Goal: Communication & Community: Answer question/provide support

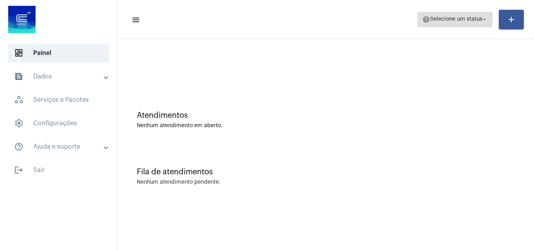
click at [450, 13] on span "help Selecione um status arrow_drop_down" at bounding box center [455, 19] width 66 height 14
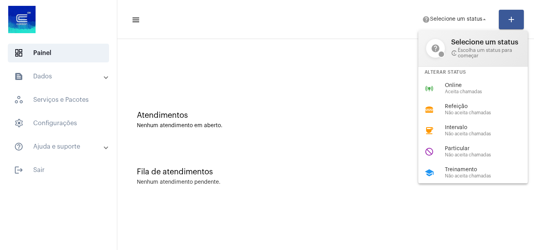
click at [464, 77] on div "Alterar Status" at bounding box center [472, 72] width 109 height 11
click at [467, 90] on div "Atendimentos Nenhum atendimento em aberto." at bounding box center [325, 116] width 409 height 57
click at [464, 16] on span "help Selecione um status arrow_drop_down" at bounding box center [455, 19] width 66 height 14
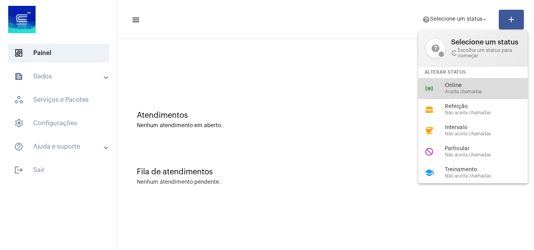
click at [463, 87] on span "Online" at bounding box center [488, 86] width 89 height 6
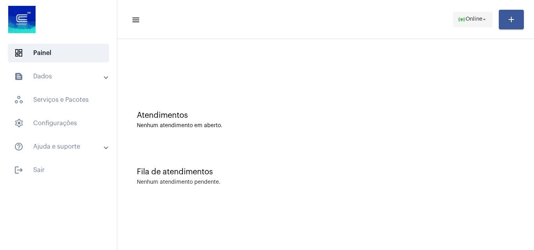
click at [474, 15] on span "online_prediction Online arrow_drop_down" at bounding box center [472, 19] width 30 height 14
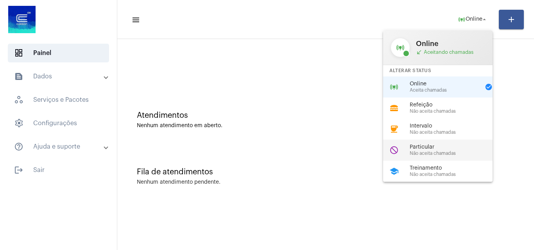
click at [422, 152] on span "Não aceita chamadas" at bounding box center [453, 153] width 89 height 5
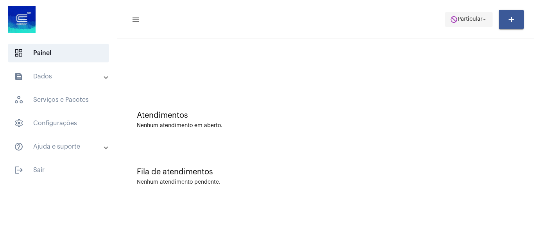
click at [468, 17] on span "Particular" at bounding box center [469, 19] width 25 height 5
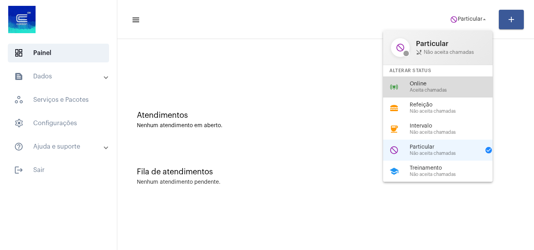
click at [435, 89] on span "Aceita chamadas" at bounding box center [453, 90] width 89 height 5
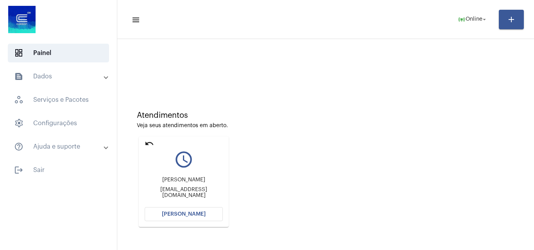
click at [203, 214] on span "[PERSON_NAME]" at bounding box center [184, 214] width 44 height 5
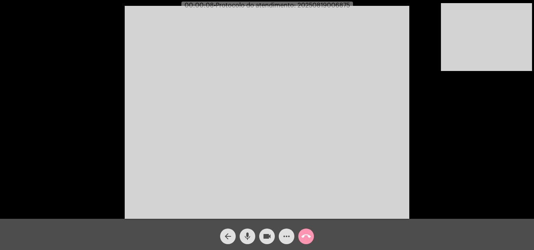
click at [478, 195] on div "Acessando Câmera e Microfone..." at bounding box center [267, 111] width 532 height 219
click at [305, 234] on mat-icon "call_end" at bounding box center [305, 236] width 9 height 9
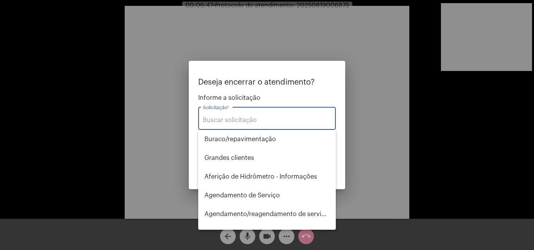
click at [263, 120] on input "Solicitação *" at bounding box center [267, 120] width 128 height 7
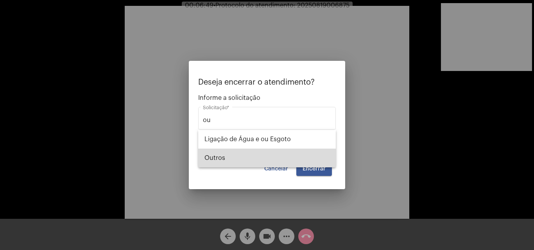
click at [243, 155] on span "Outros" at bounding box center [266, 158] width 125 height 19
type input "Outros"
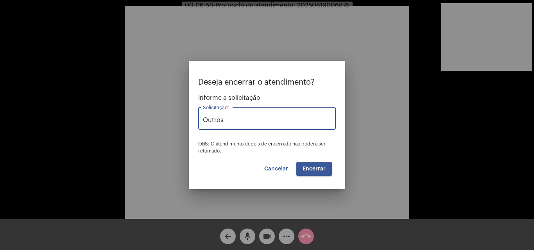
click at [324, 165] on button "Encerrar" at bounding box center [314, 169] width 36 height 14
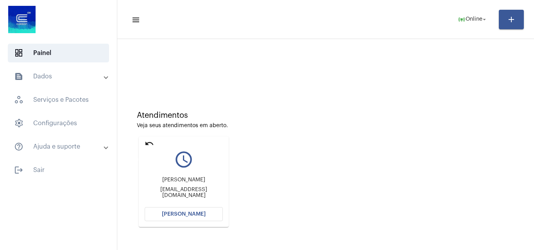
click at [149, 145] on mat-icon "undo" at bounding box center [149, 143] width 9 height 9
click at [148, 140] on mat-icon "undo" at bounding box center [149, 143] width 9 height 9
click at [147, 141] on mat-icon "undo" at bounding box center [149, 143] width 9 height 9
click at [187, 210] on button "[PERSON_NAME]" at bounding box center [184, 214] width 78 height 14
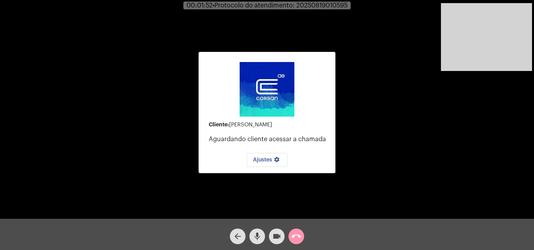
click at [257, 237] on mat-icon "mic" at bounding box center [256, 236] width 9 height 9
click at [278, 236] on mat-icon "videocam" at bounding box center [276, 236] width 9 height 9
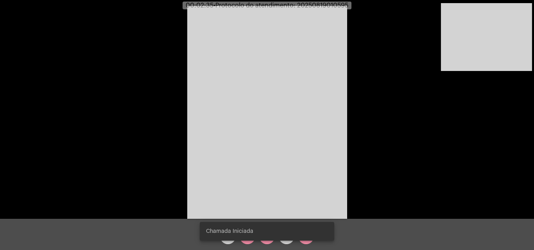
click at [265, 240] on snack-bar-container "Chamada Iniciada" at bounding box center [267, 231] width 134 height 19
click at [268, 243] on div "Chamada Iniciada" at bounding box center [266, 231] width 153 height 37
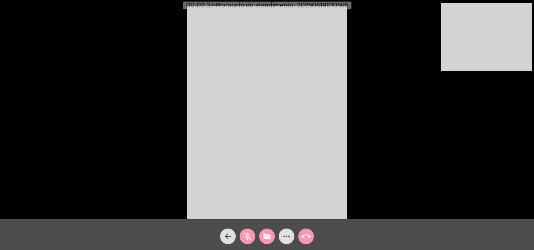
click at [266, 237] on mat-icon "videocam_off" at bounding box center [266, 236] width 9 height 9
click at [247, 233] on mat-icon "mic_off" at bounding box center [247, 236] width 9 height 9
click at [249, 232] on span "mic" at bounding box center [247, 237] width 9 height 16
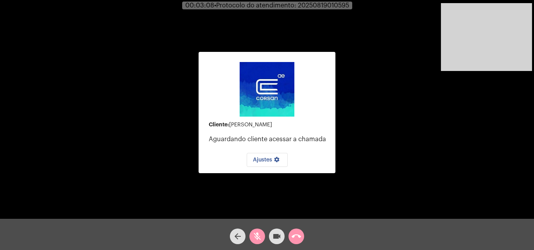
click at [459, 35] on video at bounding box center [486, 37] width 91 height 68
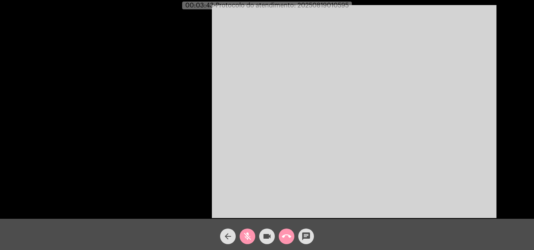
click at [104, 136] on div at bounding box center [105, 111] width 137 height 217
click at [170, 137] on div at bounding box center [105, 111] width 137 height 217
click at [225, 127] on video at bounding box center [354, 111] width 284 height 213
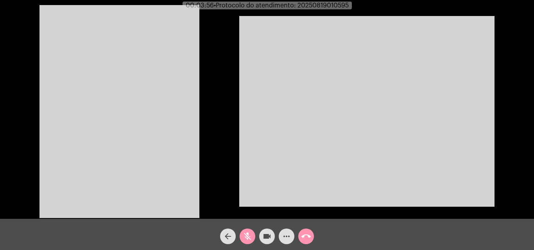
click at [122, 114] on video at bounding box center [119, 111] width 160 height 213
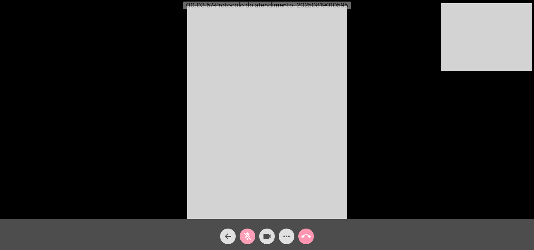
click at [250, 239] on mat-icon "mic_off" at bounding box center [247, 236] width 9 height 9
click at [244, 67] on video at bounding box center [267, 112] width 160 height 213
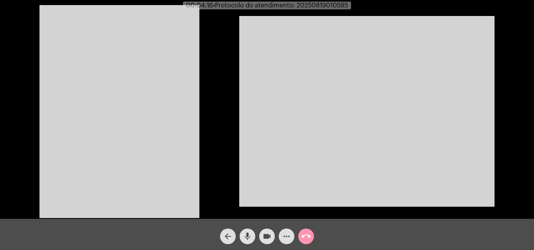
click at [115, 85] on video at bounding box center [119, 111] width 160 height 213
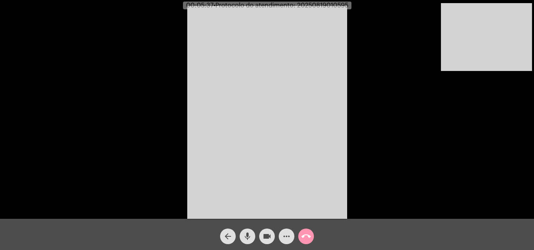
click at [250, 232] on span "mic" at bounding box center [247, 237] width 9 height 16
click at [245, 234] on mat-icon "mic_off" at bounding box center [247, 236] width 9 height 9
click at [249, 237] on mat-icon "mic" at bounding box center [247, 236] width 9 height 9
click at [247, 232] on mat-icon "mic_off" at bounding box center [247, 236] width 9 height 9
click at [248, 236] on mat-icon "mic" at bounding box center [247, 236] width 9 height 9
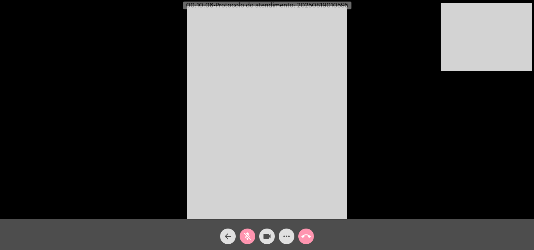
click at [270, 235] on mat-icon "videocam" at bounding box center [266, 236] width 9 height 9
click at [248, 238] on mat-icon "mic_off" at bounding box center [247, 236] width 9 height 9
click at [263, 234] on mat-icon "videocam_off" at bounding box center [266, 236] width 9 height 9
click at [247, 236] on mat-icon "mic" at bounding box center [247, 236] width 9 height 9
click at [268, 239] on mat-icon "videocam" at bounding box center [266, 236] width 9 height 9
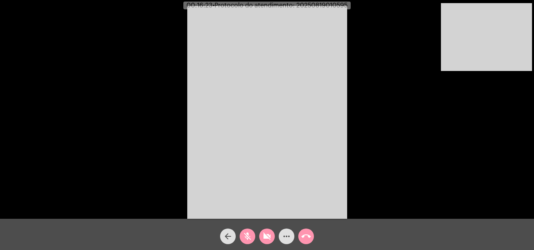
click at [246, 239] on mat-icon "mic_off" at bounding box center [247, 236] width 9 height 9
click at [271, 232] on button "videocam_off" at bounding box center [267, 237] width 16 height 16
click at [318, 7] on span "• Protocolo do atendimento: 20250819010595" at bounding box center [279, 5] width 135 height 6
copy span "20250819010595"
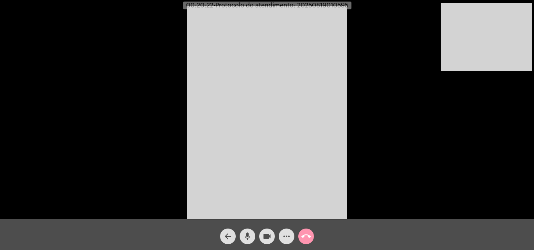
click at [305, 234] on mat-icon "call_end" at bounding box center [305, 236] width 9 height 9
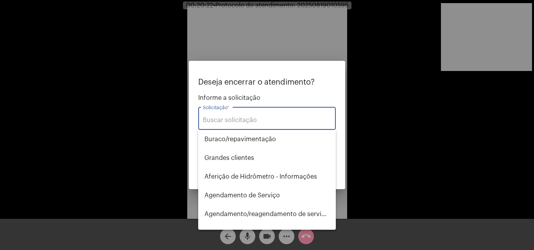
click at [254, 123] on input "Solicitação *" at bounding box center [267, 120] width 128 height 7
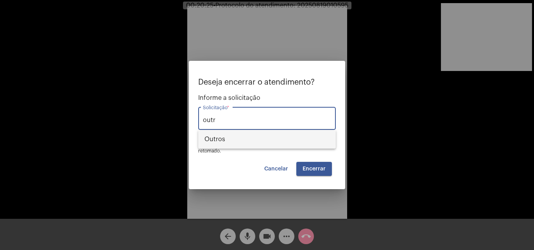
click at [259, 140] on span "Outros" at bounding box center [266, 139] width 125 height 19
type input "Outros"
click at [305, 162] on button "Encerrar" at bounding box center [314, 169] width 36 height 14
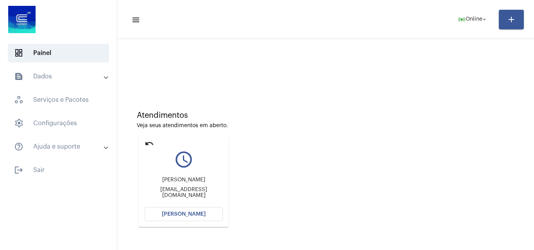
click at [146, 143] on mat-icon "undo" at bounding box center [149, 143] width 9 height 9
click at [149, 142] on mat-icon "undo" at bounding box center [149, 143] width 9 height 9
click at [148, 144] on mat-icon "undo" at bounding box center [149, 143] width 9 height 9
click at [149, 145] on mat-icon "undo" at bounding box center [149, 143] width 9 height 9
click at [147, 143] on mat-icon "undo" at bounding box center [149, 143] width 9 height 9
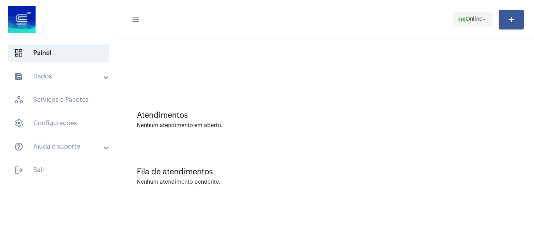
click at [469, 17] on span "Online" at bounding box center [473, 19] width 17 height 5
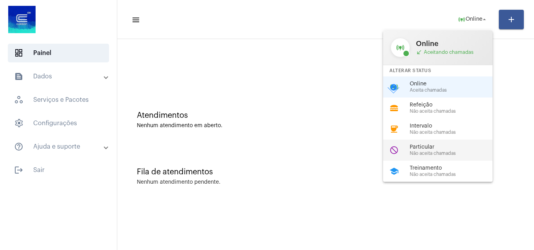
click at [457, 150] on div "Particular Não aceita chamadas" at bounding box center [453, 151] width 89 height 12
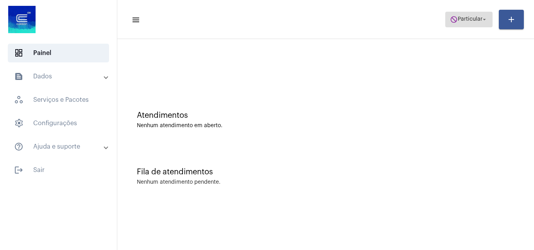
click at [471, 21] on span "Particular" at bounding box center [469, 19] width 25 height 5
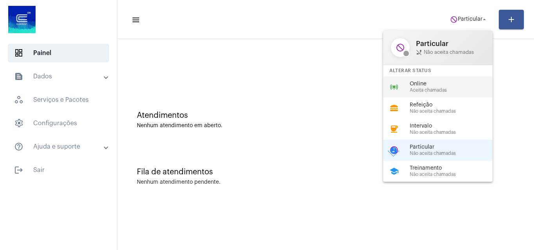
click at [430, 86] on span "Online" at bounding box center [453, 84] width 89 height 6
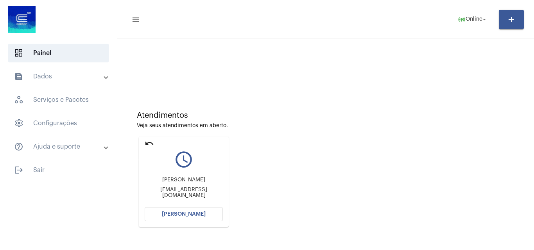
click at [146, 143] on mat-icon "undo" at bounding box center [149, 143] width 9 height 9
click at [184, 212] on span "[PERSON_NAME]" at bounding box center [184, 214] width 44 height 5
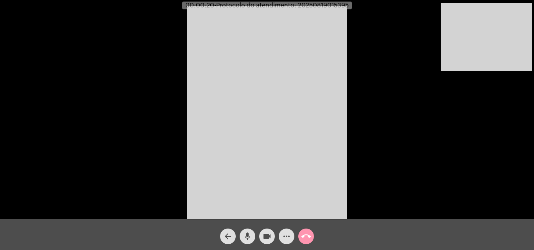
click at [415, 145] on div "Acessando Câmera e Microfone..." at bounding box center [267, 111] width 532 height 219
click at [245, 233] on mat-icon "mic" at bounding box center [247, 236] width 9 height 9
click at [263, 236] on mat-icon "videocam" at bounding box center [266, 236] width 9 height 9
click at [266, 237] on mat-icon "videocam_off" at bounding box center [266, 236] width 9 height 9
click at [248, 237] on mat-icon "mic_off" at bounding box center [247, 236] width 9 height 9
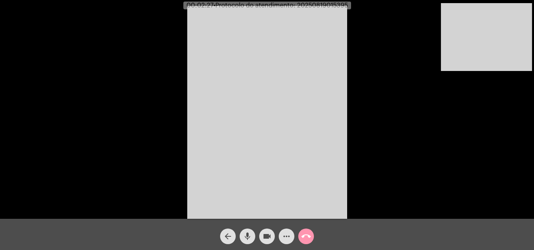
click at [248, 232] on mat-icon "mic" at bounding box center [247, 236] width 9 height 9
click at [262, 232] on button "videocam" at bounding box center [267, 237] width 16 height 16
click at [266, 232] on mat-icon "videocam_off" at bounding box center [266, 236] width 9 height 9
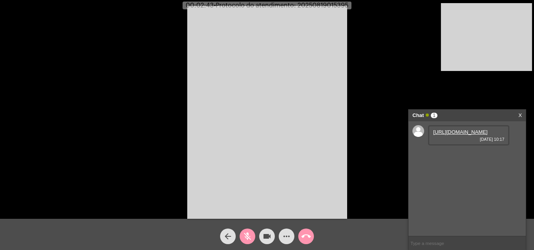
click at [242, 232] on button "mic_off" at bounding box center [247, 237] width 16 height 16
click at [453, 135] on link "[URL][DOMAIN_NAME]" at bounding box center [460, 132] width 54 height 6
click at [249, 237] on mat-icon "mic" at bounding box center [247, 236] width 9 height 9
click at [269, 236] on mat-icon "videocam" at bounding box center [266, 236] width 9 height 9
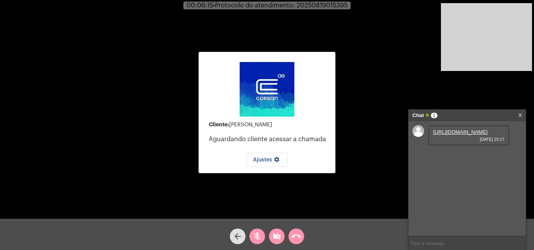
click at [279, 234] on mat-icon "videocam_off" at bounding box center [276, 236] width 9 height 9
click at [253, 233] on mat-icon "mic_off" at bounding box center [256, 236] width 9 height 9
click at [294, 239] on mat-icon "call_end" at bounding box center [295, 236] width 9 height 9
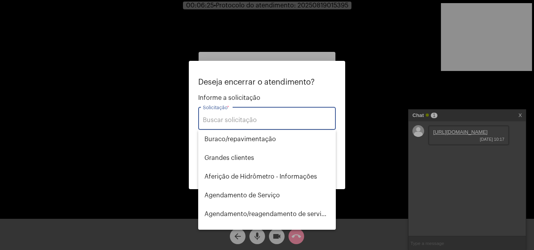
click at [247, 119] on input "Solicitação *" at bounding box center [267, 120] width 128 height 7
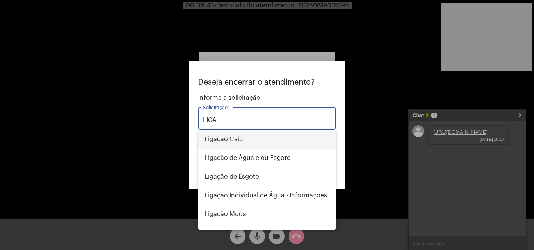
click at [247, 141] on span "Ligação Caiu" at bounding box center [266, 139] width 125 height 19
type input "Ligação Caiu"
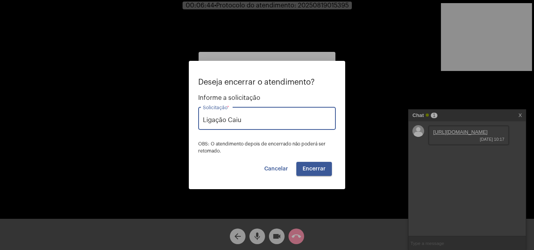
click at [319, 170] on span "Encerrar" at bounding box center [313, 168] width 23 height 5
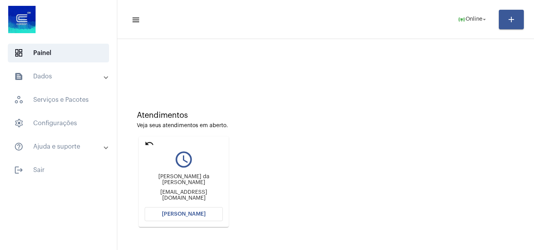
click at [146, 142] on mat-icon "undo" at bounding box center [149, 143] width 9 height 9
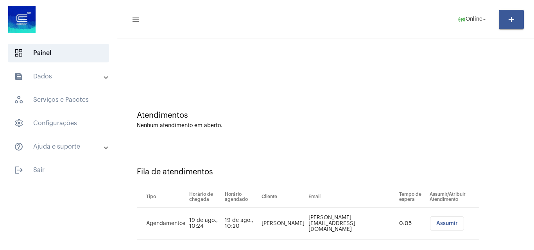
scroll to position [11, 0]
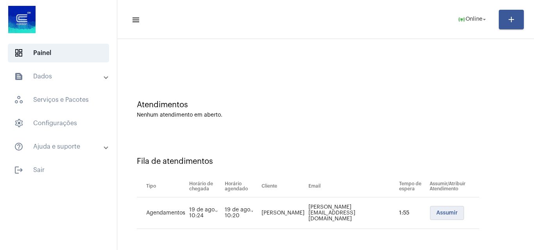
click at [436, 215] on span "Assumir" at bounding box center [446, 213] width 21 height 5
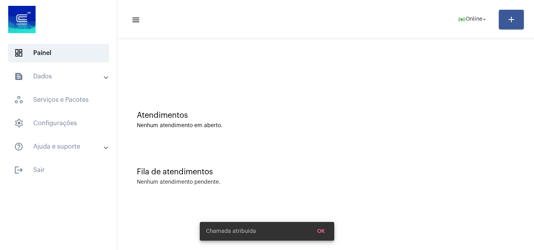
scroll to position [0, 0]
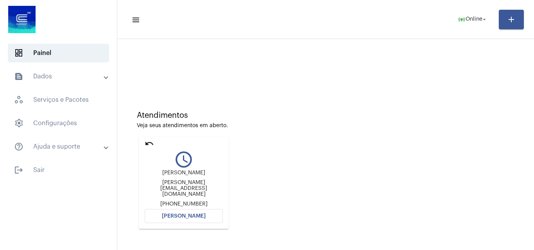
click at [200, 214] on span "[PERSON_NAME]" at bounding box center [184, 216] width 44 height 5
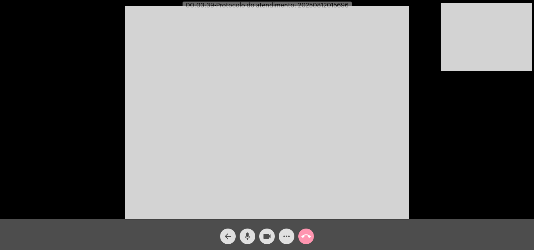
click at [245, 237] on mat-icon "mic" at bounding box center [247, 236] width 9 height 9
click at [250, 233] on mat-icon "mic_off" at bounding box center [247, 236] width 9 height 9
click at [250, 236] on mat-icon "mic" at bounding box center [247, 236] width 9 height 9
click at [245, 233] on mat-icon "mic_off" at bounding box center [247, 236] width 9 height 9
click at [248, 237] on mat-icon "mic" at bounding box center [247, 236] width 9 height 9
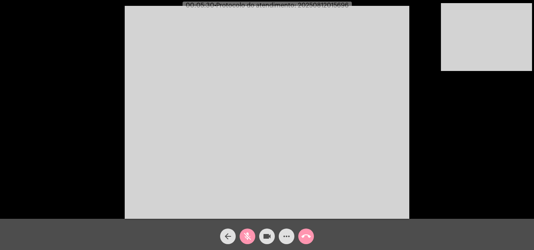
click at [242, 231] on button "mic_off" at bounding box center [247, 237] width 16 height 16
click at [245, 234] on mat-icon "mic" at bounding box center [247, 236] width 9 height 9
click at [249, 236] on mat-icon "mic_off" at bounding box center [247, 236] width 9 height 9
click at [249, 236] on mat-icon "mic" at bounding box center [247, 236] width 9 height 9
click at [269, 237] on mat-icon "videocam" at bounding box center [266, 236] width 9 height 9
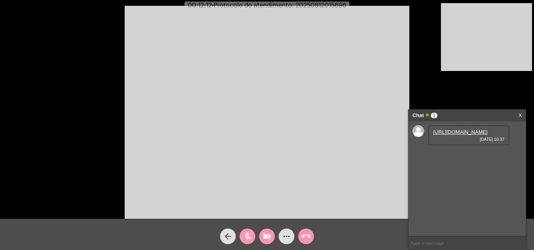
click at [267, 232] on mat-icon "videocam_off" at bounding box center [266, 236] width 9 height 9
click at [248, 234] on mat-icon "mic_off" at bounding box center [247, 236] width 9 height 9
click at [446, 135] on link "[URL][DOMAIN_NAME]" at bounding box center [460, 132] width 54 height 6
click at [464, 157] on link "[URL][DOMAIN_NAME]" at bounding box center [460, 155] width 54 height 6
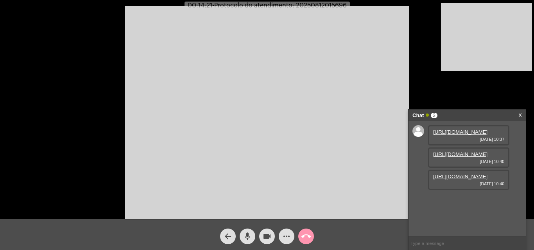
scroll to position [7, 0]
click at [452, 180] on link "[URL][DOMAIN_NAME]" at bounding box center [460, 177] width 54 height 6
click at [450, 196] on link "[URL][DOMAIN_NAME]" at bounding box center [460, 199] width 54 height 6
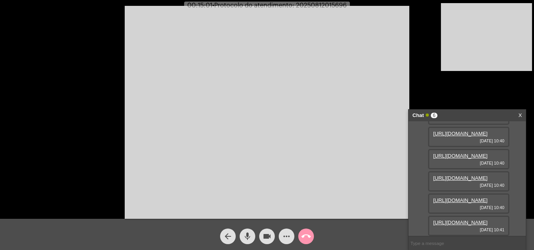
scroll to position [117, 0]
click at [474, 198] on link "[URL][DOMAIN_NAME]" at bounding box center [460, 201] width 54 height 6
click at [466, 220] on link "[URL][DOMAIN_NAME]" at bounding box center [460, 223] width 54 height 6
drag, startPoint x: 248, startPoint y: 236, endPoint x: 232, endPoint y: 204, distance: 36.3
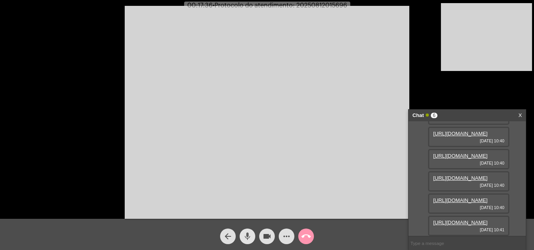
click at [248, 236] on mat-icon "mic" at bounding box center [247, 236] width 9 height 9
click at [472, 220] on link "[URL][DOMAIN_NAME]" at bounding box center [460, 223] width 54 height 6
click at [248, 238] on mat-icon "mic_off" at bounding box center [247, 236] width 9 height 9
click at [248, 231] on span "mic" at bounding box center [247, 237] width 9 height 16
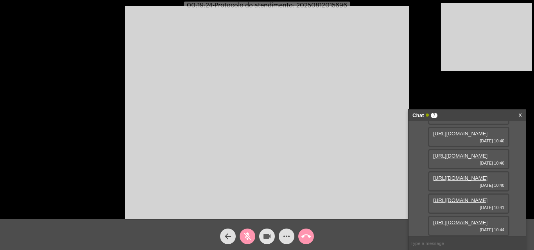
click at [271, 235] on mat-icon "videocam" at bounding box center [266, 236] width 9 height 9
click at [273, 230] on div "videocam_off" at bounding box center [267, 235] width 20 height 20
click at [245, 237] on mat-icon "mic_off" at bounding box center [247, 236] width 9 height 9
click at [287, 237] on mat-icon "more_horiz" at bounding box center [286, 236] width 9 height 9
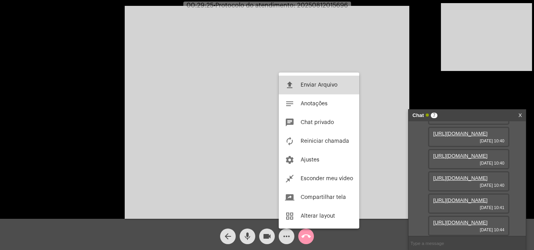
click at [317, 89] on button "file_upload Enviar Arquivo" at bounding box center [318, 85] width 80 height 19
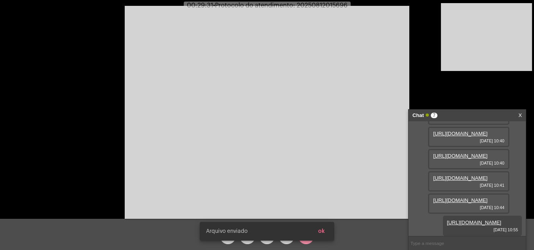
scroll to position [206, 0]
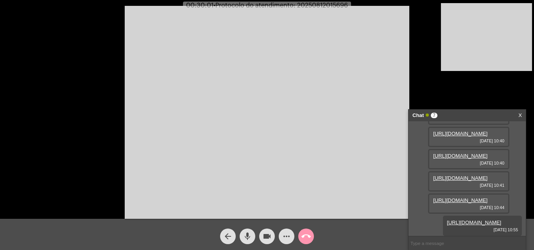
click at [247, 232] on mat-icon "mic" at bounding box center [247, 236] width 9 height 9
click at [272, 234] on button "videocam" at bounding box center [267, 237] width 16 height 16
click at [264, 237] on mat-icon "videocam_off" at bounding box center [266, 236] width 9 height 9
click at [266, 239] on mat-icon "videocam" at bounding box center [266, 236] width 9 height 9
click at [268, 232] on mat-icon "videocam_off" at bounding box center [266, 236] width 9 height 9
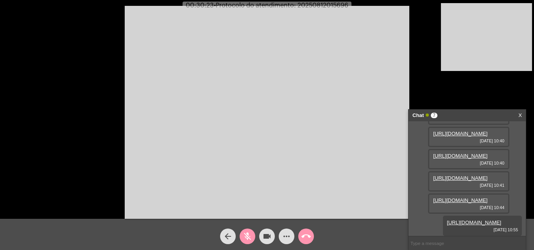
click at [245, 235] on mat-icon "mic_off" at bounding box center [247, 236] width 9 height 9
click at [248, 238] on mat-icon "mic" at bounding box center [247, 236] width 9 height 9
click at [263, 241] on mat-icon "videocam" at bounding box center [266, 236] width 9 height 9
click at [268, 232] on mat-icon "videocam_off" at bounding box center [266, 236] width 9 height 9
click at [244, 235] on mat-icon "mic_off" at bounding box center [247, 236] width 9 height 9
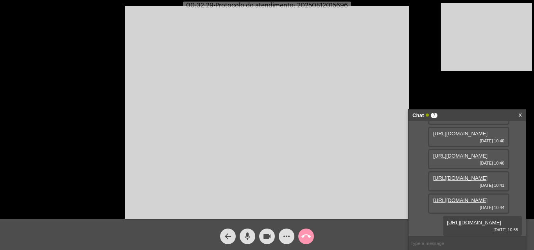
drag, startPoint x: 243, startPoint y: 234, endPoint x: 257, endPoint y: 236, distance: 13.4
click at [244, 236] on mat-icon "mic" at bounding box center [247, 236] width 9 height 9
click at [263, 236] on mat-icon "videocam" at bounding box center [266, 236] width 9 height 9
click at [248, 241] on mat-icon "mic_off" at bounding box center [247, 236] width 9 height 9
click at [249, 232] on span "mic" at bounding box center [247, 237] width 9 height 16
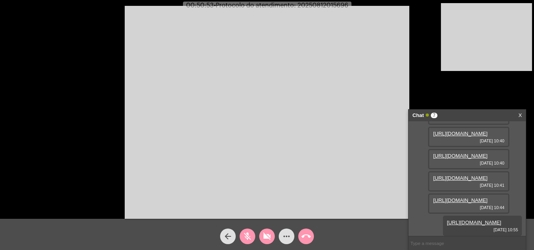
click at [246, 237] on mat-icon "mic_off" at bounding box center [247, 236] width 9 height 9
click at [250, 237] on mat-icon "mic" at bounding box center [247, 236] width 9 height 9
click at [267, 236] on mat-icon "videocam_off" at bounding box center [266, 236] width 9 height 9
click at [248, 237] on mat-icon "mic_off" at bounding box center [247, 236] width 9 height 9
click at [248, 229] on span "mic" at bounding box center [247, 237] width 9 height 16
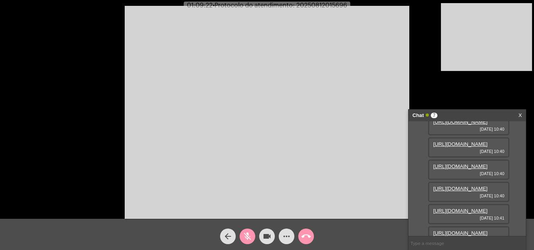
scroll to position [0, 0]
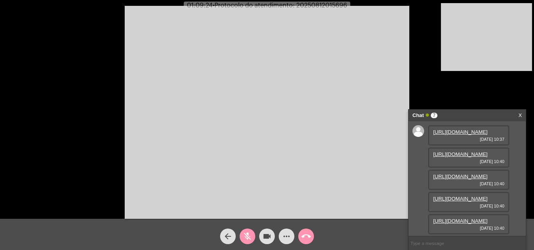
click at [464, 135] on link "[URL][DOMAIN_NAME]" at bounding box center [460, 132] width 54 height 6
click at [247, 243] on span "mic_off" at bounding box center [247, 237] width 9 height 16
click at [248, 234] on mat-icon "mic" at bounding box center [247, 236] width 9 height 9
click at [246, 241] on mat-icon "mic_off" at bounding box center [247, 236] width 9 height 9
click at [326, 7] on span "• Protocolo do atendimento: 20250812015696" at bounding box center [279, 5] width 134 height 6
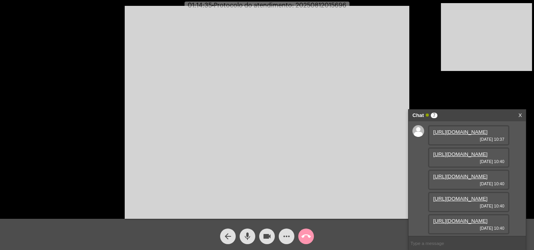
click at [326, 7] on span "• Protocolo do atendimento: 20250812015696" at bounding box center [279, 5] width 134 height 6
copy span "20250812015696"
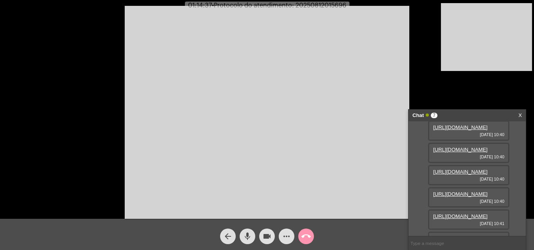
scroll to position [39, 0]
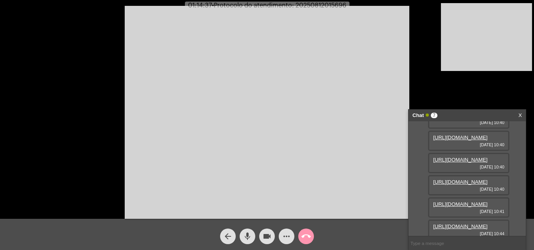
click at [437, 243] on input "text" at bounding box center [466, 244] width 117 height 14
paste input "20250812015696"
type input "20250812015696"
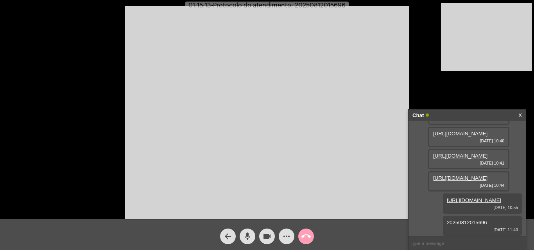
click at [303, 237] on mat-icon "call_end" at bounding box center [305, 236] width 9 height 9
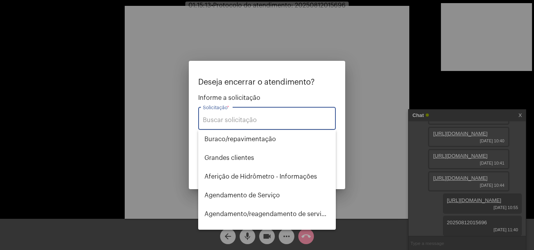
click at [273, 120] on input "Solicitação *" at bounding box center [267, 120] width 128 height 7
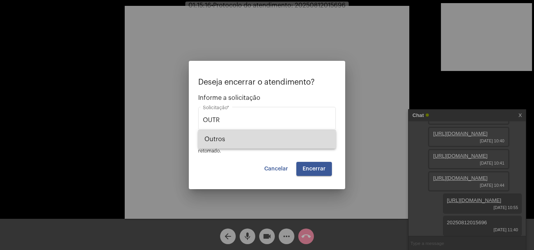
click at [273, 137] on span "Outros" at bounding box center [266, 139] width 125 height 19
type input "Outros"
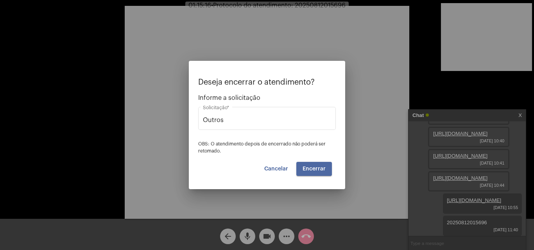
click at [310, 162] on button "Encerrar" at bounding box center [314, 169] width 36 height 14
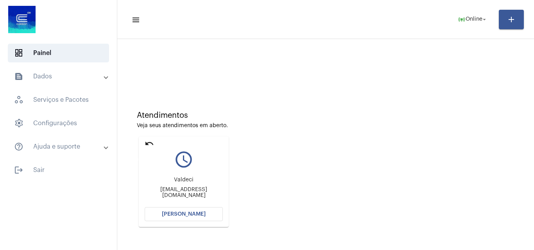
click at [148, 142] on mat-icon "undo" at bounding box center [149, 143] width 9 height 9
click at [148, 140] on mat-icon "undo" at bounding box center [149, 143] width 9 height 9
click at [184, 217] on button "[PERSON_NAME]" at bounding box center [184, 214] width 78 height 14
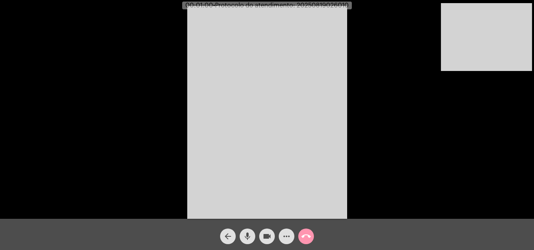
click at [248, 237] on mat-icon "mic" at bounding box center [247, 236] width 9 height 9
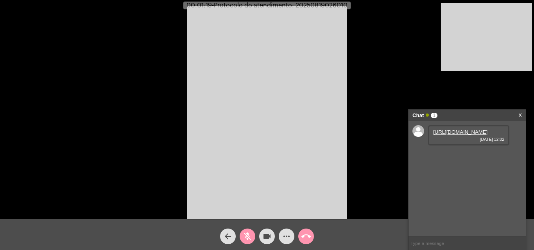
click at [468, 135] on link "[URL][DOMAIN_NAME]" at bounding box center [460, 132] width 54 height 6
drag, startPoint x: 249, startPoint y: 239, endPoint x: 258, endPoint y: 227, distance: 14.5
click at [249, 239] on mat-icon "mic_off" at bounding box center [247, 236] width 9 height 9
click at [245, 237] on mat-icon "mic" at bounding box center [247, 236] width 9 height 9
drag, startPoint x: 246, startPoint y: 233, endPoint x: 170, endPoint y: 126, distance: 130.8
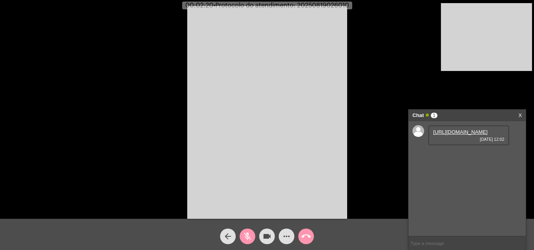
click at [246, 233] on mat-icon "mic_off" at bounding box center [247, 236] width 9 height 9
click at [251, 231] on span "mic" at bounding box center [247, 237] width 9 height 16
click at [254, 233] on div "mic_off" at bounding box center [247, 235] width 20 height 20
click at [458, 157] on link "[URL][DOMAIN_NAME]" at bounding box center [460, 155] width 54 height 6
click at [248, 242] on span "mic" at bounding box center [247, 237] width 9 height 16
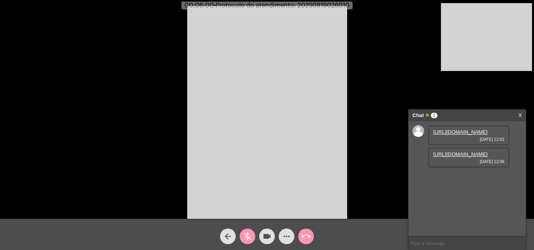
click at [268, 240] on mat-icon "videocam" at bounding box center [266, 236] width 9 height 9
click at [263, 235] on mat-icon "videocam_off" at bounding box center [266, 236] width 9 height 9
click at [248, 237] on mat-icon "mic_off" at bounding box center [247, 236] width 9 height 9
click at [245, 234] on mat-icon "mic" at bounding box center [247, 236] width 9 height 9
click at [264, 234] on mat-icon "videocam" at bounding box center [266, 236] width 9 height 9
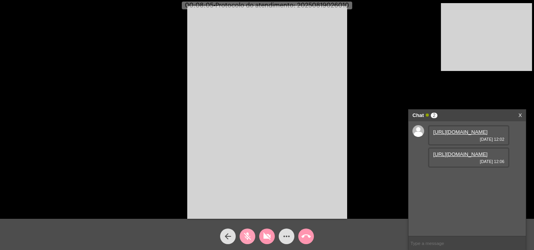
click at [248, 236] on mat-icon "mic_off" at bounding box center [247, 236] width 9 height 9
click at [250, 235] on mat-icon "mic" at bounding box center [247, 236] width 9 height 9
click at [260, 235] on button "videocam_off" at bounding box center [267, 237] width 16 height 16
click at [249, 237] on mat-icon "mic_off" at bounding box center [247, 236] width 9 height 9
click at [246, 233] on mat-icon "mic" at bounding box center [247, 236] width 9 height 9
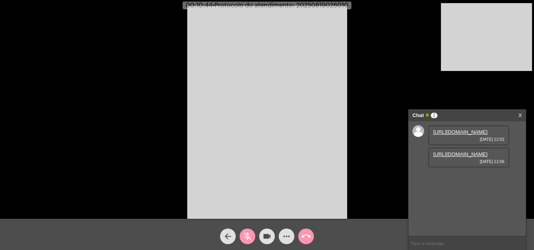
click at [266, 235] on mat-icon "videocam" at bounding box center [266, 236] width 9 height 9
click at [242, 233] on button "mic_off" at bounding box center [247, 237] width 16 height 16
click at [243, 233] on mat-icon "mic" at bounding box center [247, 236] width 9 height 9
click at [266, 232] on mat-icon "videocam_off" at bounding box center [266, 236] width 9 height 9
click at [247, 235] on mat-icon "mic_off" at bounding box center [247, 236] width 9 height 9
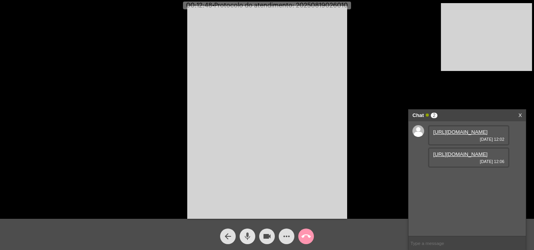
drag, startPoint x: 245, startPoint y: 232, endPoint x: 262, endPoint y: 234, distance: 16.9
click at [247, 232] on span "mic" at bounding box center [247, 237] width 9 height 16
click at [267, 234] on mat-icon "videocam" at bounding box center [266, 236] width 9 height 9
click at [249, 239] on mat-icon "mic_off" at bounding box center [247, 236] width 9 height 9
click at [248, 240] on mat-icon "mic" at bounding box center [247, 236] width 9 height 9
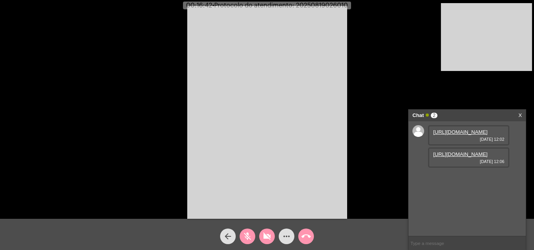
click at [243, 237] on mat-icon "mic_off" at bounding box center [247, 236] width 9 height 9
click at [271, 235] on mat-icon "videocam_off" at bounding box center [266, 236] width 9 height 9
click at [267, 232] on span "videocam" at bounding box center [266, 237] width 9 height 16
click at [247, 232] on span "mic" at bounding box center [247, 237] width 9 height 16
click at [240, 236] on button "mic_off" at bounding box center [247, 237] width 16 height 16
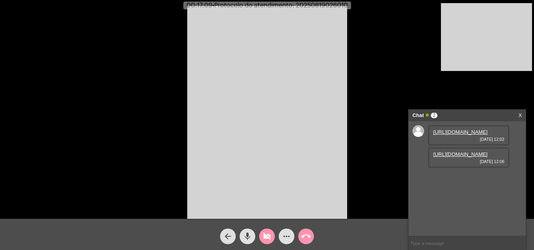
click at [263, 236] on mat-icon "videocam_off" at bounding box center [266, 236] width 9 height 9
click at [263, 236] on mat-icon "videocam" at bounding box center [266, 236] width 9 height 9
click at [252, 236] on mat-icon "mic" at bounding box center [247, 236] width 9 height 9
click at [248, 234] on mat-icon "mic_off" at bounding box center [247, 236] width 9 height 9
drag, startPoint x: 320, startPoint y: 2, endPoint x: 323, endPoint y: 6, distance: 5.0
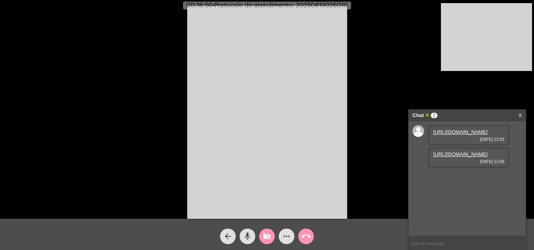
click at [323, 5] on span "• Protocolo do atendimento: 20250819026010" at bounding box center [280, 5] width 136 height 6
click at [323, 6] on span "• Protocolo do atendimento: 20250819026010" at bounding box center [280, 5] width 136 height 6
copy span "20250819026010"
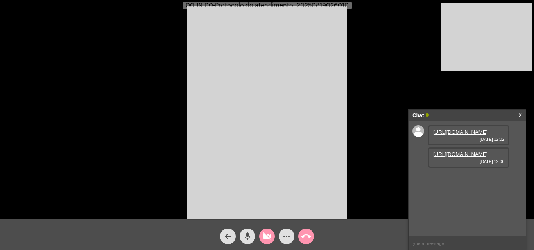
click at [452, 239] on input "text" at bounding box center [466, 244] width 117 height 14
click at [270, 232] on span "videocam_off" at bounding box center [266, 237] width 9 height 16
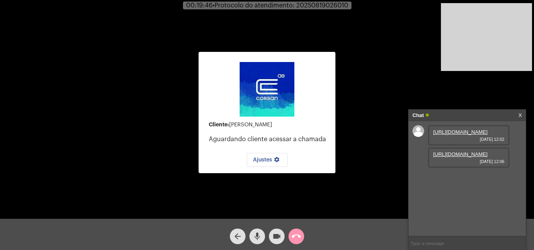
click at [336, 3] on span "• Protocolo do atendimento: 20250819026010" at bounding box center [280, 5] width 136 height 6
copy span "20250819026010"
click at [293, 230] on span "call_end" at bounding box center [295, 237] width 9 height 16
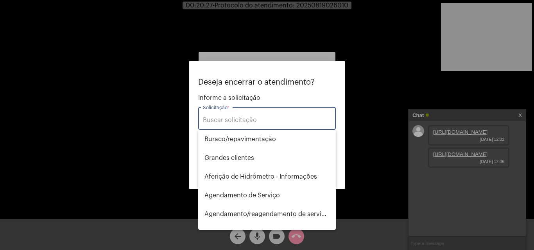
click at [274, 121] on input "Solicitação *" at bounding box center [267, 120] width 128 height 7
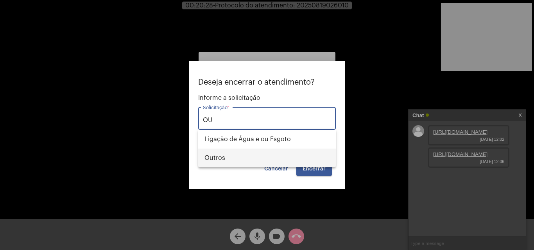
click at [259, 152] on span "Outros" at bounding box center [266, 158] width 125 height 19
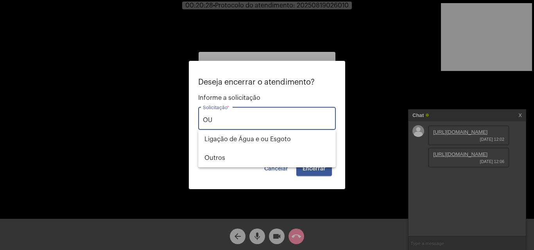
type input "Outros"
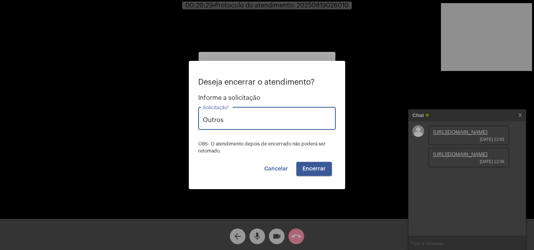
click at [315, 164] on button "Encerrar" at bounding box center [314, 169] width 36 height 14
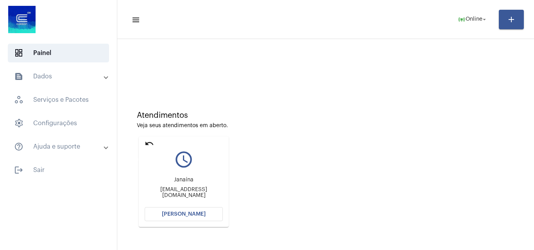
click at [146, 139] on mat-icon "undo" at bounding box center [149, 143] width 9 height 9
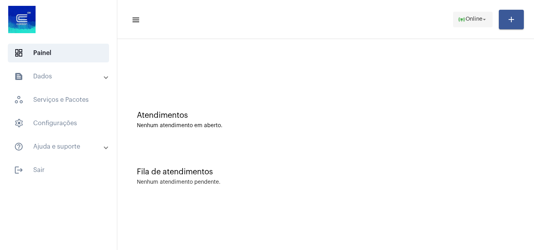
click at [469, 17] on span "Online" at bounding box center [473, 19] width 17 height 5
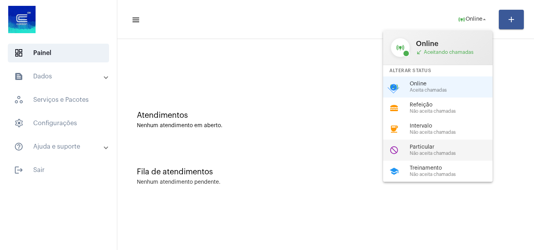
click at [456, 146] on span "Particular" at bounding box center [453, 148] width 89 height 6
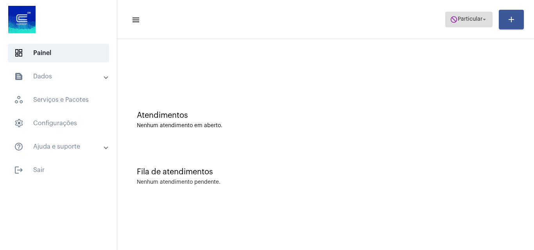
click at [474, 18] on span "Particular" at bounding box center [469, 19] width 25 height 5
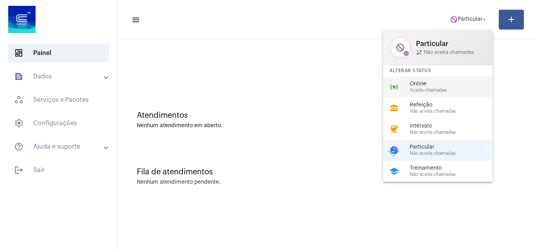
click at [427, 88] on span "Aceita chamadas" at bounding box center [453, 90] width 89 height 5
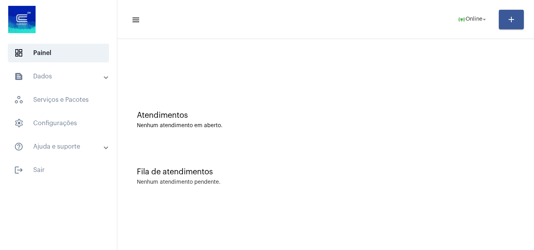
click at [149, 141] on div "Atendimentos Nenhum atendimento em aberto." at bounding box center [325, 116] width 409 height 57
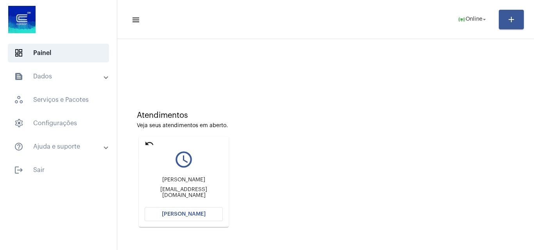
click at [146, 143] on mat-icon "undo" at bounding box center [149, 143] width 9 height 9
click at [146, 139] on mat-icon "undo" at bounding box center [149, 143] width 9 height 9
click at [150, 142] on mat-icon "undo" at bounding box center [149, 143] width 9 height 9
click at [145, 143] on mat-icon "undo" at bounding box center [149, 143] width 9 height 9
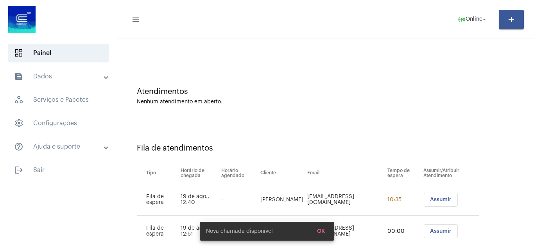
scroll to position [42, 0]
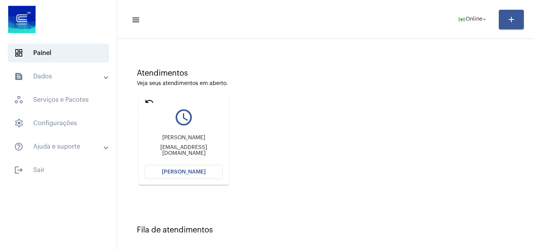
click at [150, 100] on mat-icon "undo" at bounding box center [149, 101] width 9 height 9
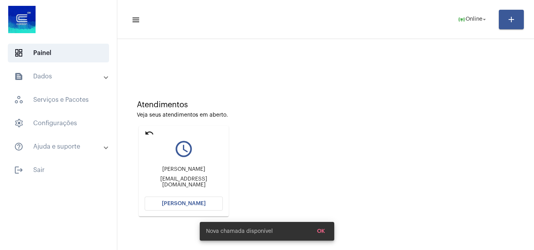
scroll to position [55, 0]
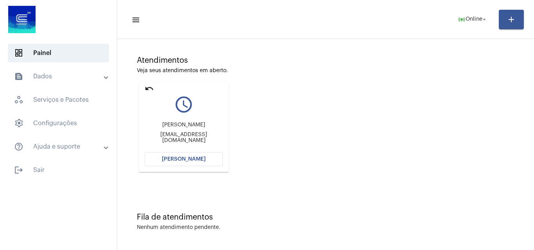
click at [150, 87] on mat-icon "undo" at bounding box center [149, 88] width 9 height 9
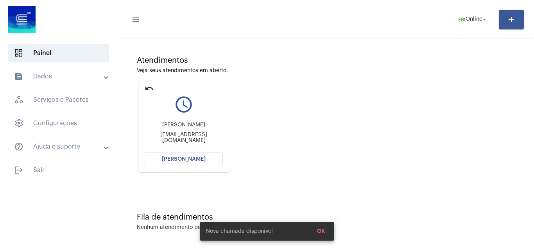
scroll to position [0, 0]
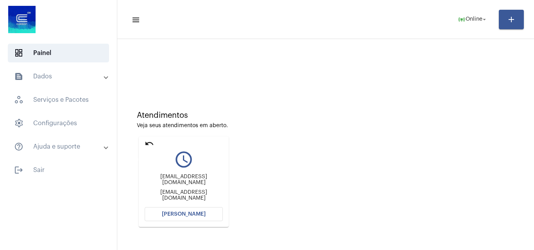
click at [149, 144] on mat-icon "undo" at bounding box center [149, 143] width 9 height 9
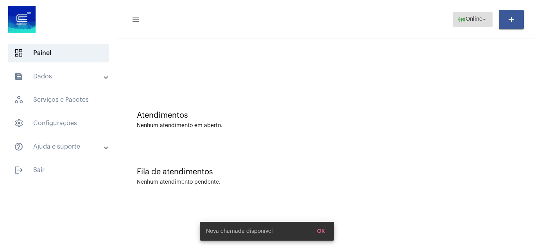
click at [475, 17] on span "Online" at bounding box center [473, 19] width 17 height 5
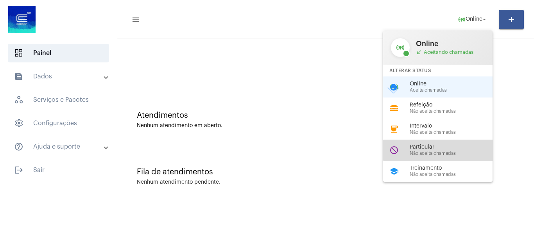
click at [443, 145] on span "Particular" at bounding box center [453, 148] width 89 height 6
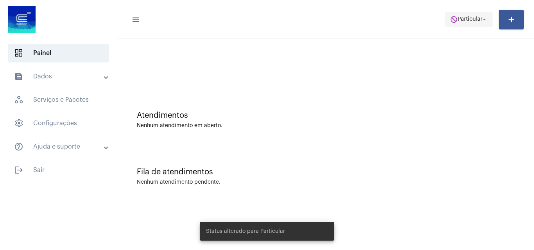
click at [478, 20] on span "Particular" at bounding box center [469, 19] width 25 height 5
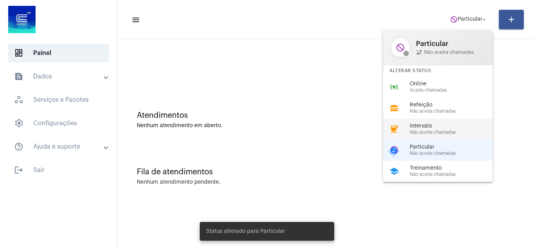
click at [459, 127] on span "Intervalo" at bounding box center [453, 126] width 89 height 6
